Goal: Information Seeking & Learning: Learn about a topic

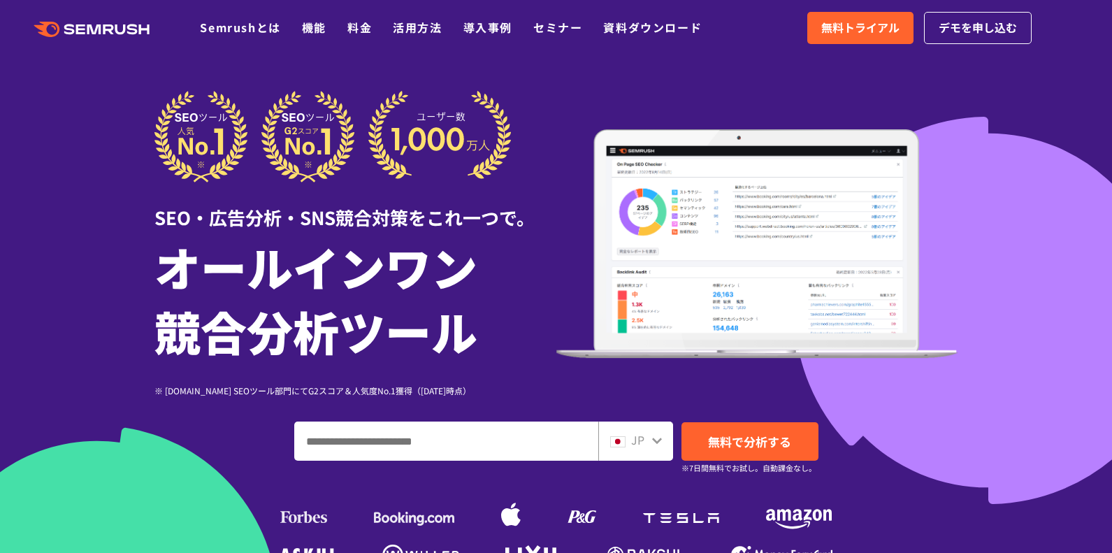
click at [369, 448] on input "ドメイン、キーワードまたはURLを入力してください" at bounding box center [446, 441] width 303 height 38
type input "****"
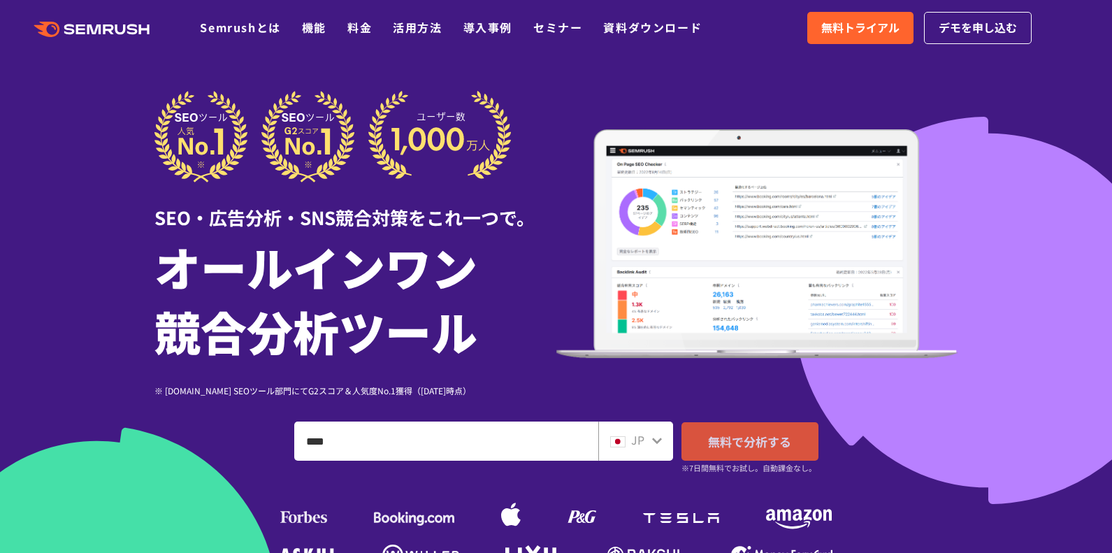
click at [723, 435] on span "無料で分析する" at bounding box center [749, 441] width 83 height 17
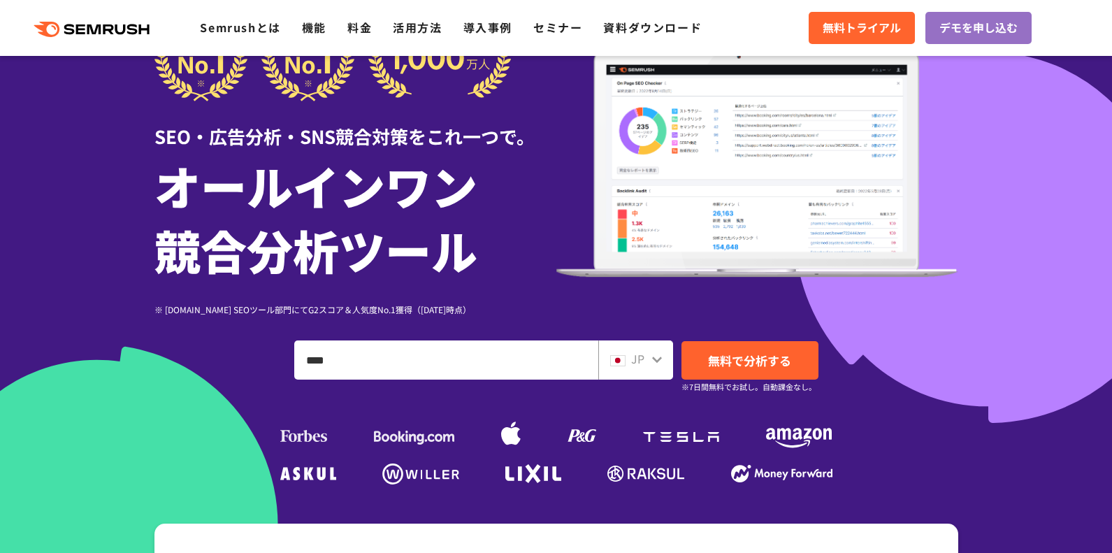
scroll to position [84, 0]
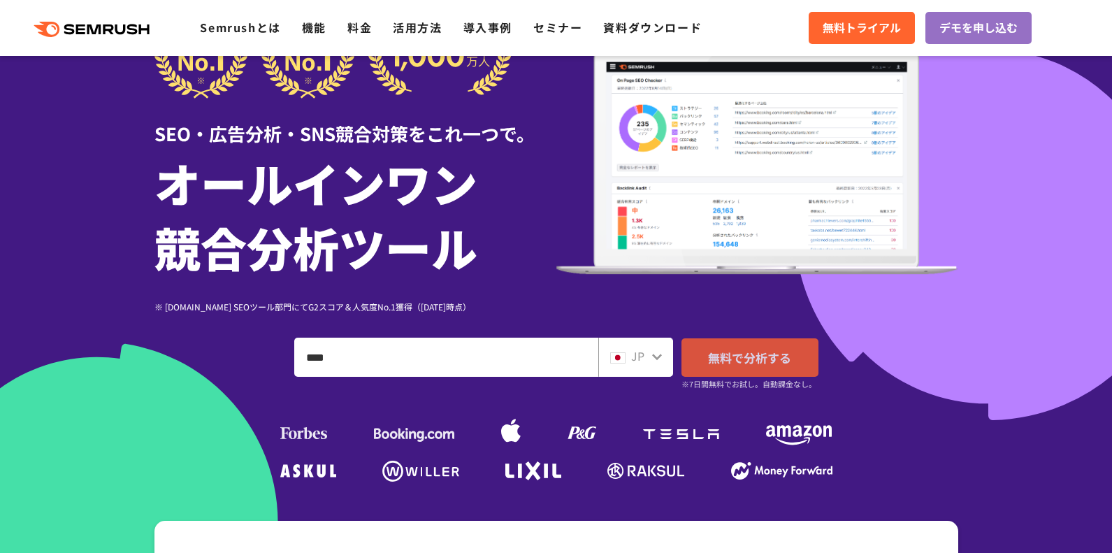
click at [739, 350] on span "無料で分析する" at bounding box center [749, 357] width 83 height 17
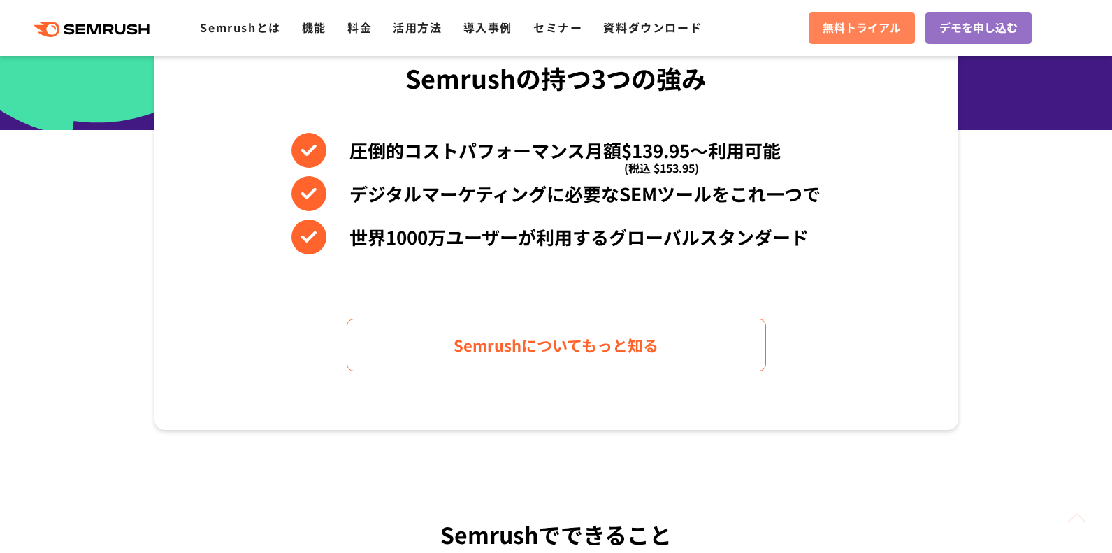
scroll to position [749, 0]
